Goal: Task Accomplishment & Management: Use online tool/utility

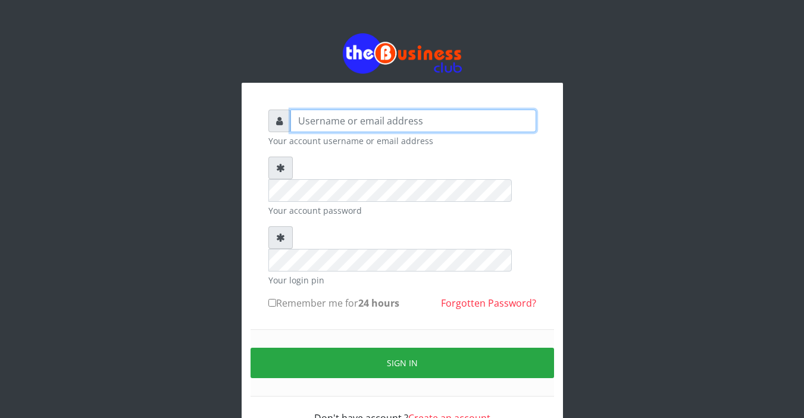
type input "Sarahadesode"
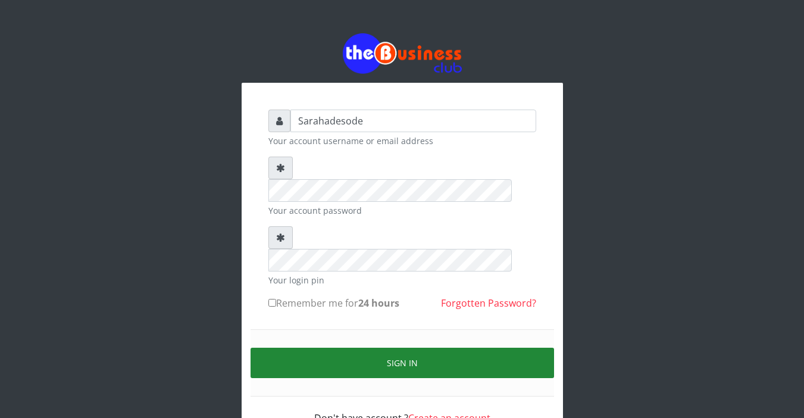
click at [402, 348] on button "Sign in" at bounding box center [403, 363] width 304 height 30
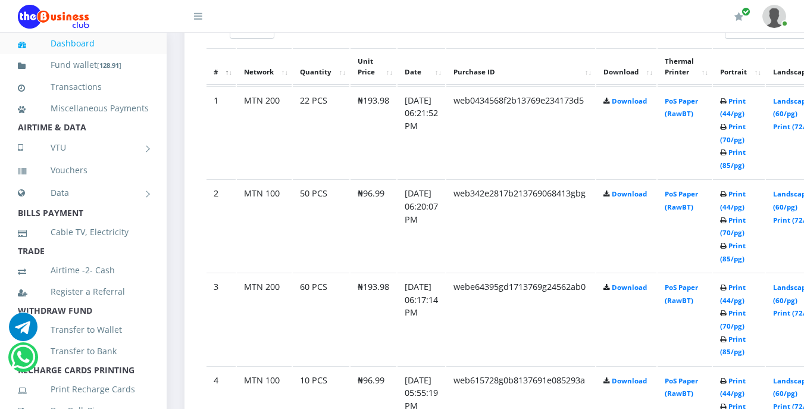
scroll to position [690, 0]
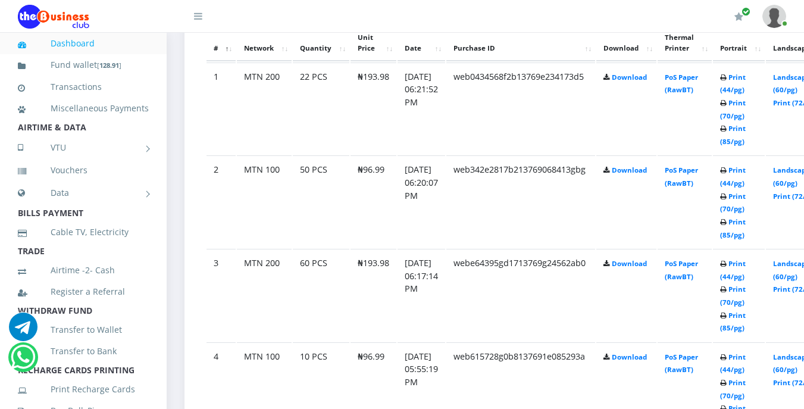
click at [744, 170] on b "Print (44/pg) Print (70/pg) Print (85/pg)" at bounding box center [733, 201] width 26 height 73
click at [746, 357] on link "Print (44/pg)" at bounding box center [733, 363] width 26 height 22
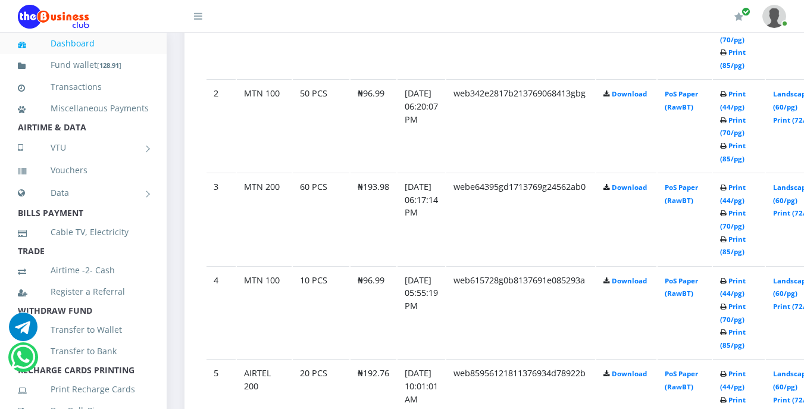
scroll to position [815, 0]
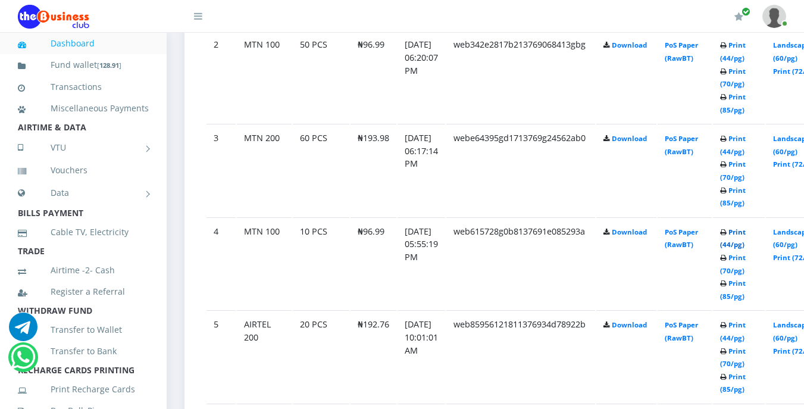
click at [746, 234] on link "Print (44/pg)" at bounding box center [733, 238] width 26 height 22
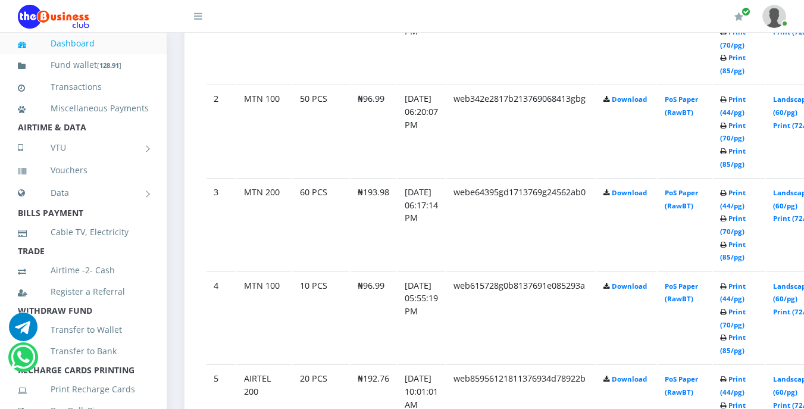
scroll to position [762, 0]
click at [746, 99] on link "Print (44/pg)" at bounding box center [733, 105] width 26 height 22
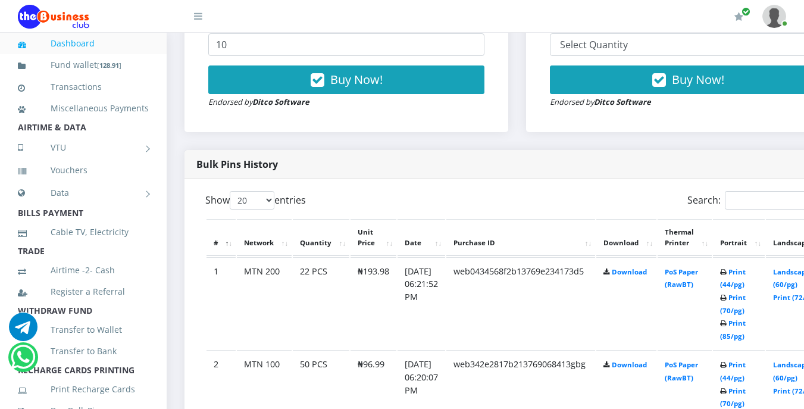
scroll to position [548, 0]
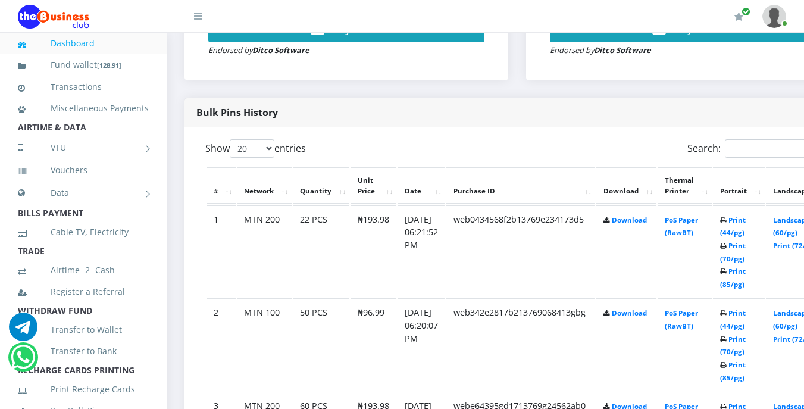
click at [283, 245] on td "MTN 200" at bounding box center [264, 251] width 55 height 92
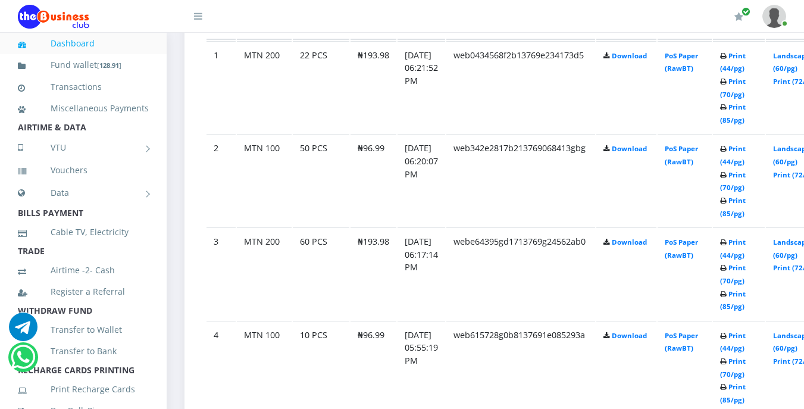
scroll to position [733, 0]
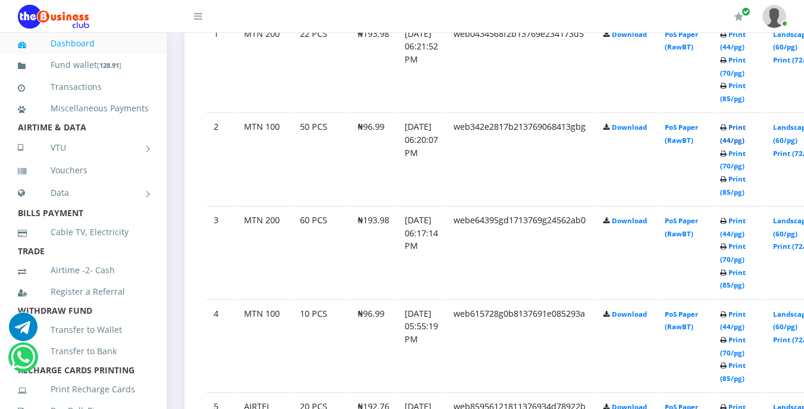
click at [746, 129] on link "Print (44/pg)" at bounding box center [733, 134] width 26 height 22
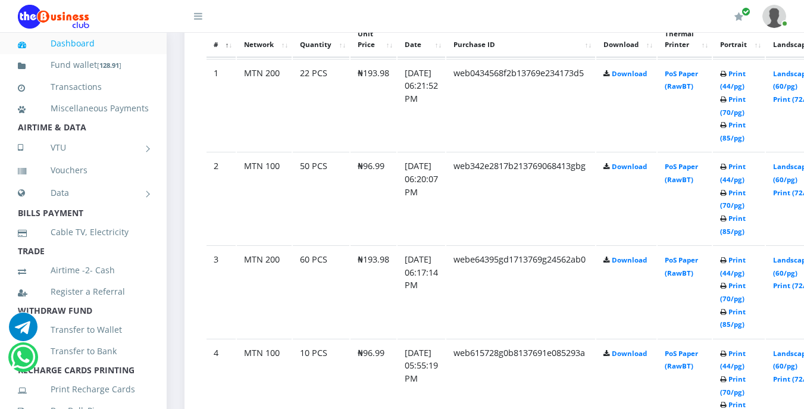
scroll to position [733, 0]
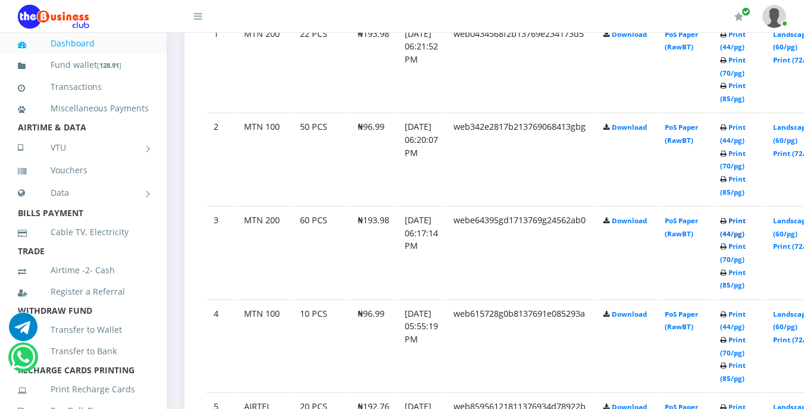
click at [746, 223] on link "Print (44/pg)" at bounding box center [733, 227] width 26 height 22
click at [746, 226] on link "Print (44/pg)" at bounding box center [733, 227] width 26 height 22
click at [746, 223] on link "Print (44/pg)" at bounding box center [733, 227] width 26 height 22
click at [746, 224] on link "Print (44/pg)" at bounding box center [733, 227] width 26 height 22
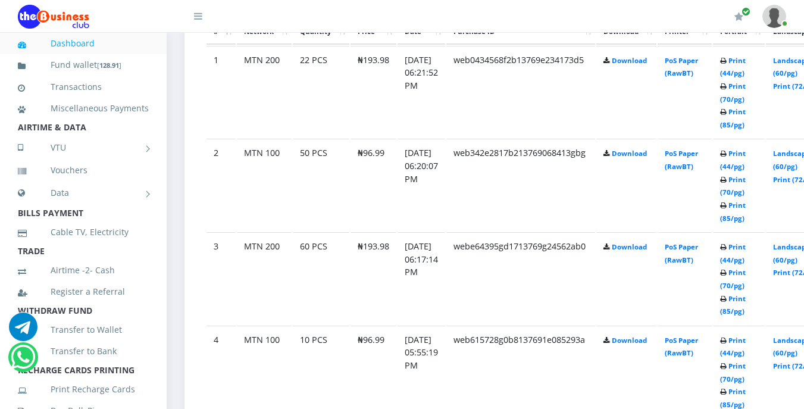
scroll to position [703, 0]
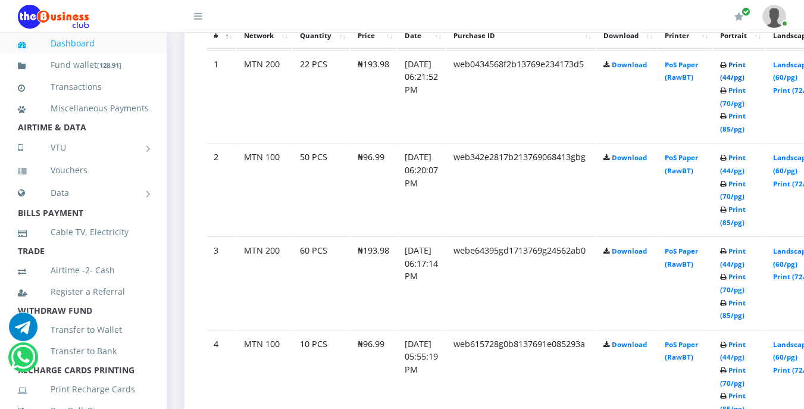
click at [746, 65] on link "Print (44/pg)" at bounding box center [733, 71] width 26 height 22
